Goal: Check status: Check status

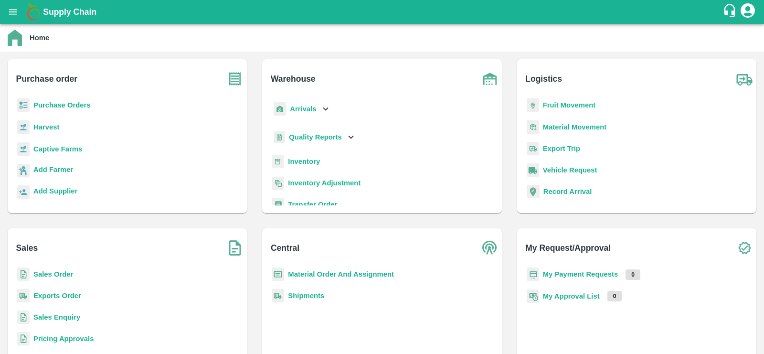
click at [61, 105] on b "Purchase Orders" at bounding box center [61, 105] width 57 height 8
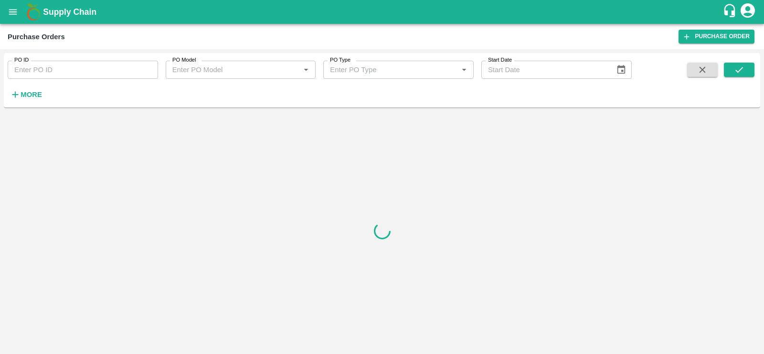
click at [62, 64] on input "PO ID" at bounding box center [83, 70] width 150 height 18
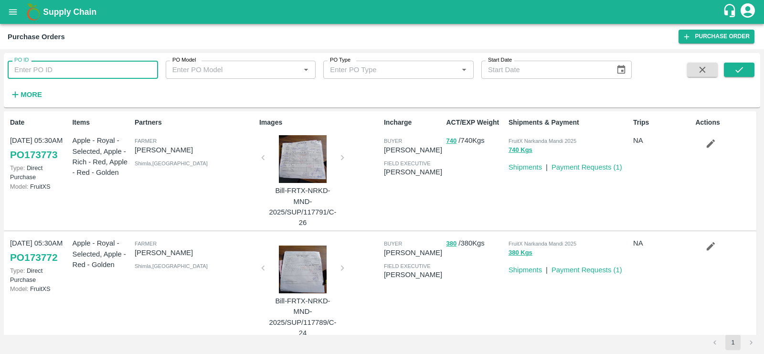
paste input "142617"
click at [731, 74] on button "submit" at bounding box center [739, 70] width 31 height 14
click at [59, 67] on input "142617" at bounding box center [83, 70] width 150 height 18
type input "142617"
click at [739, 73] on icon "submit" at bounding box center [739, 69] width 11 height 11
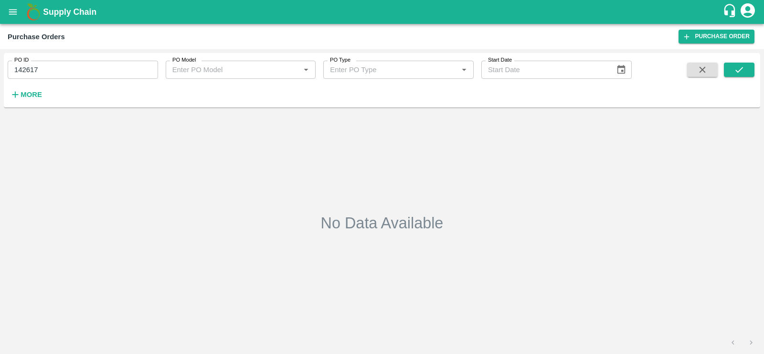
click at [69, 71] on input "142617" at bounding box center [83, 70] width 150 height 18
